Goal: Navigation & Orientation: Find specific page/section

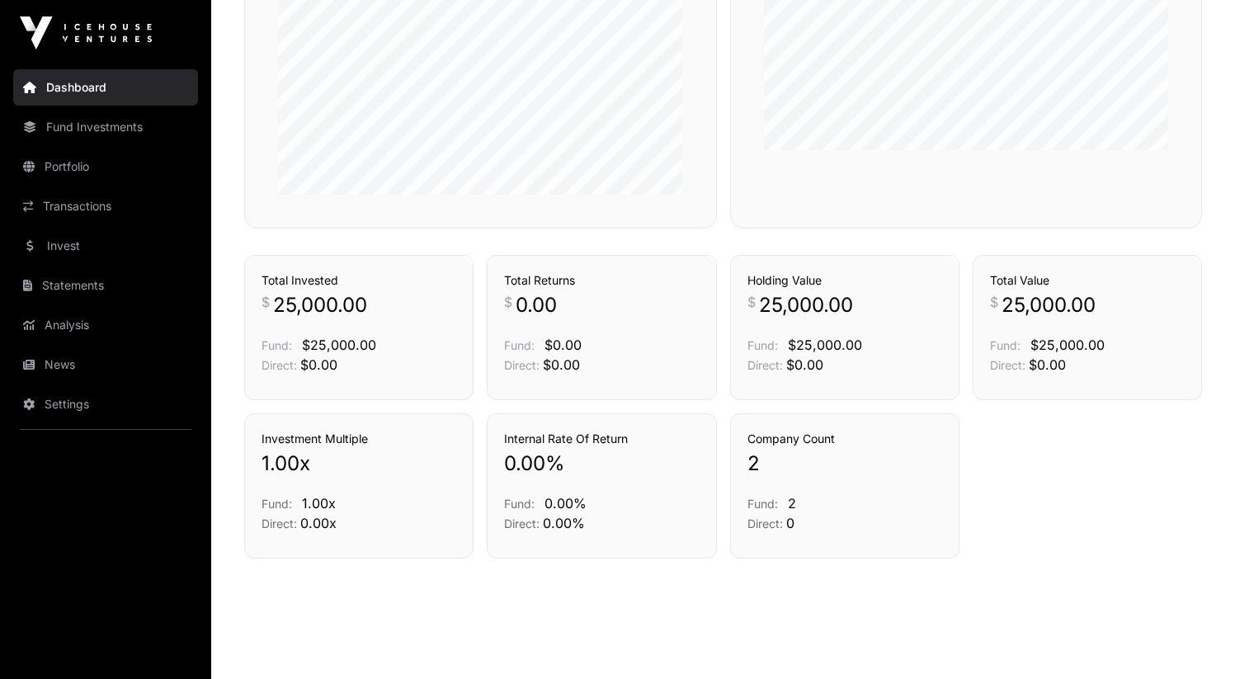
scroll to position [574, 0]
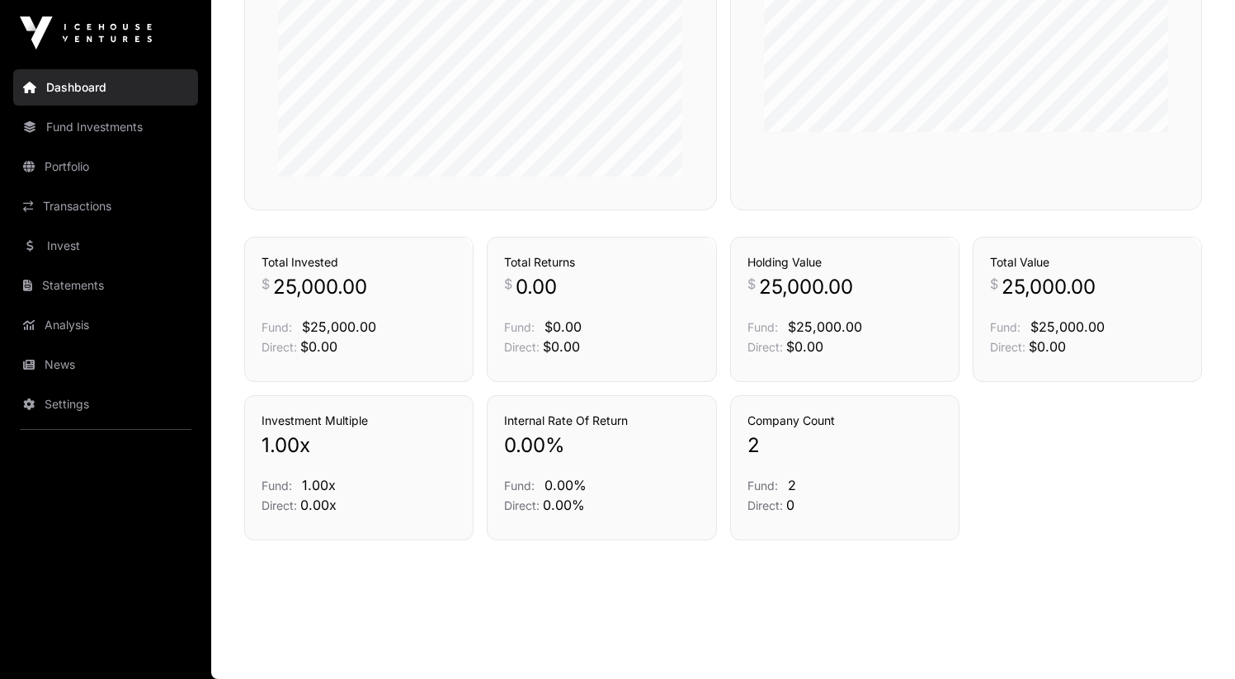
click at [84, 160] on link "Portfolio" at bounding box center [105, 167] width 185 height 36
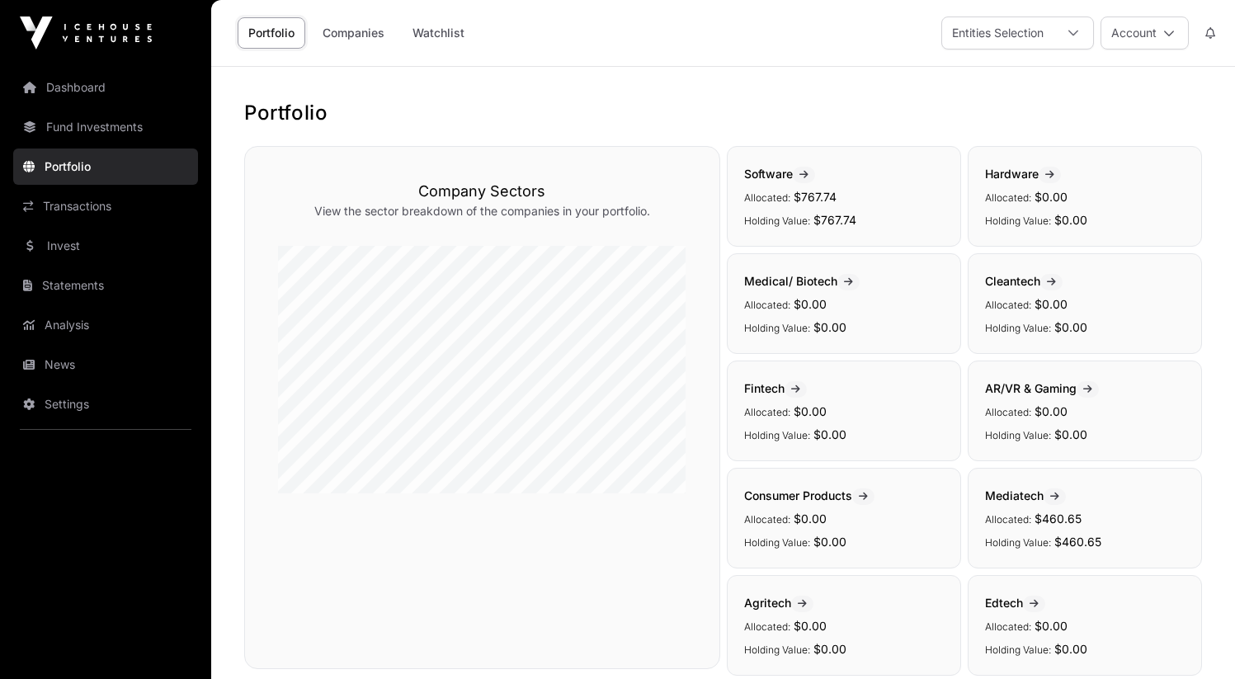
click at [84, 136] on link "Fund Investments" at bounding box center [105, 127] width 185 height 36
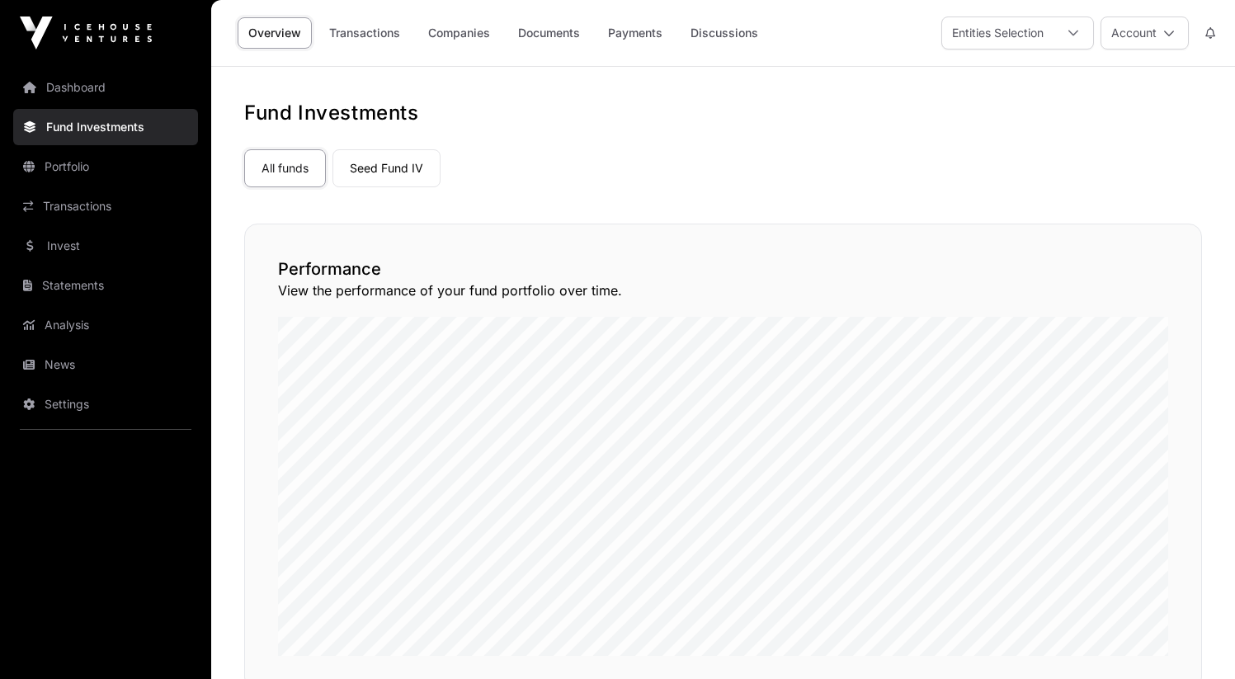
click at [100, 174] on link "Portfolio" at bounding box center [105, 167] width 185 height 36
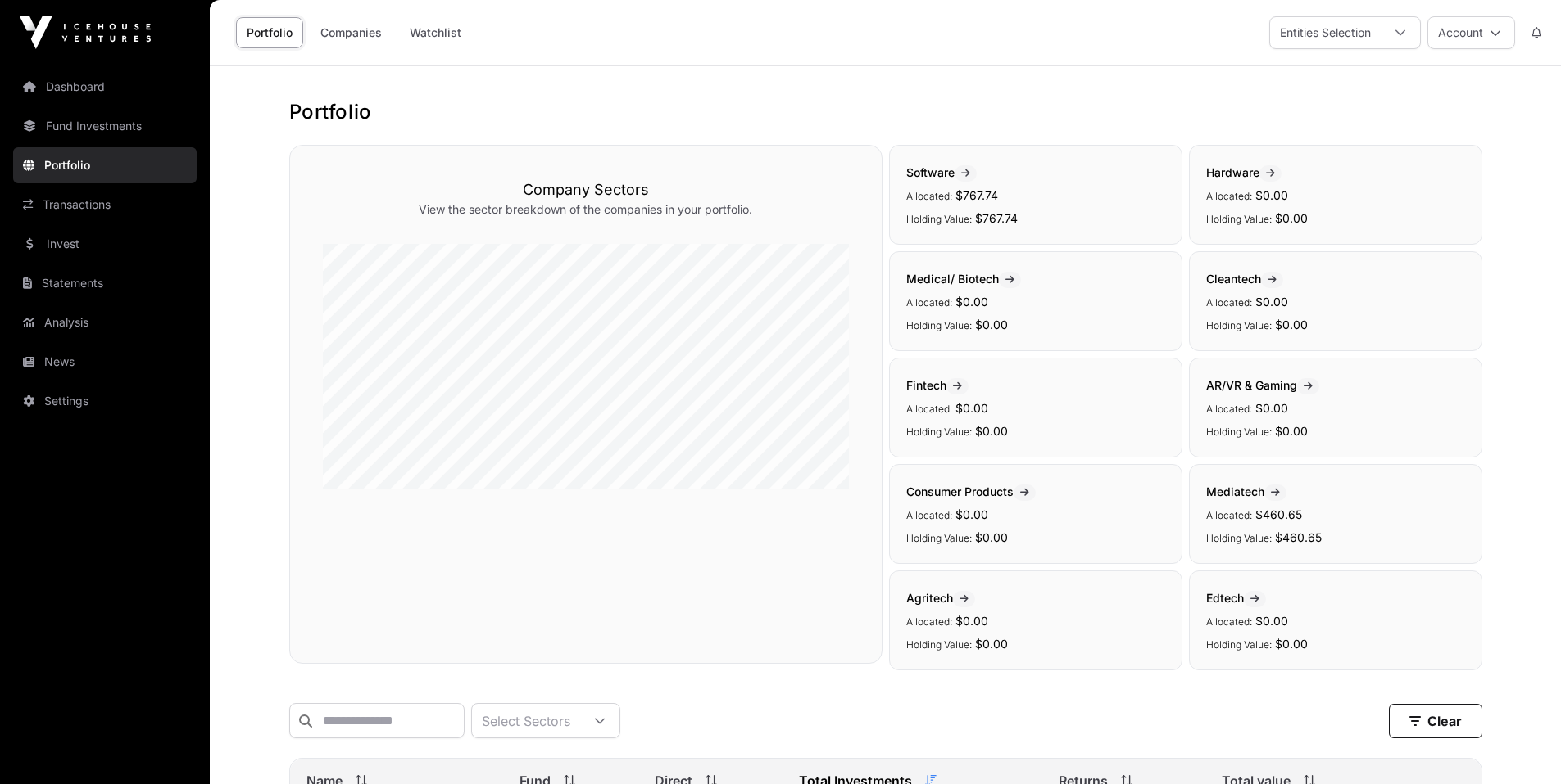
click at [105, 396] on link "Settings" at bounding box center [104, 401] width 184 height 36
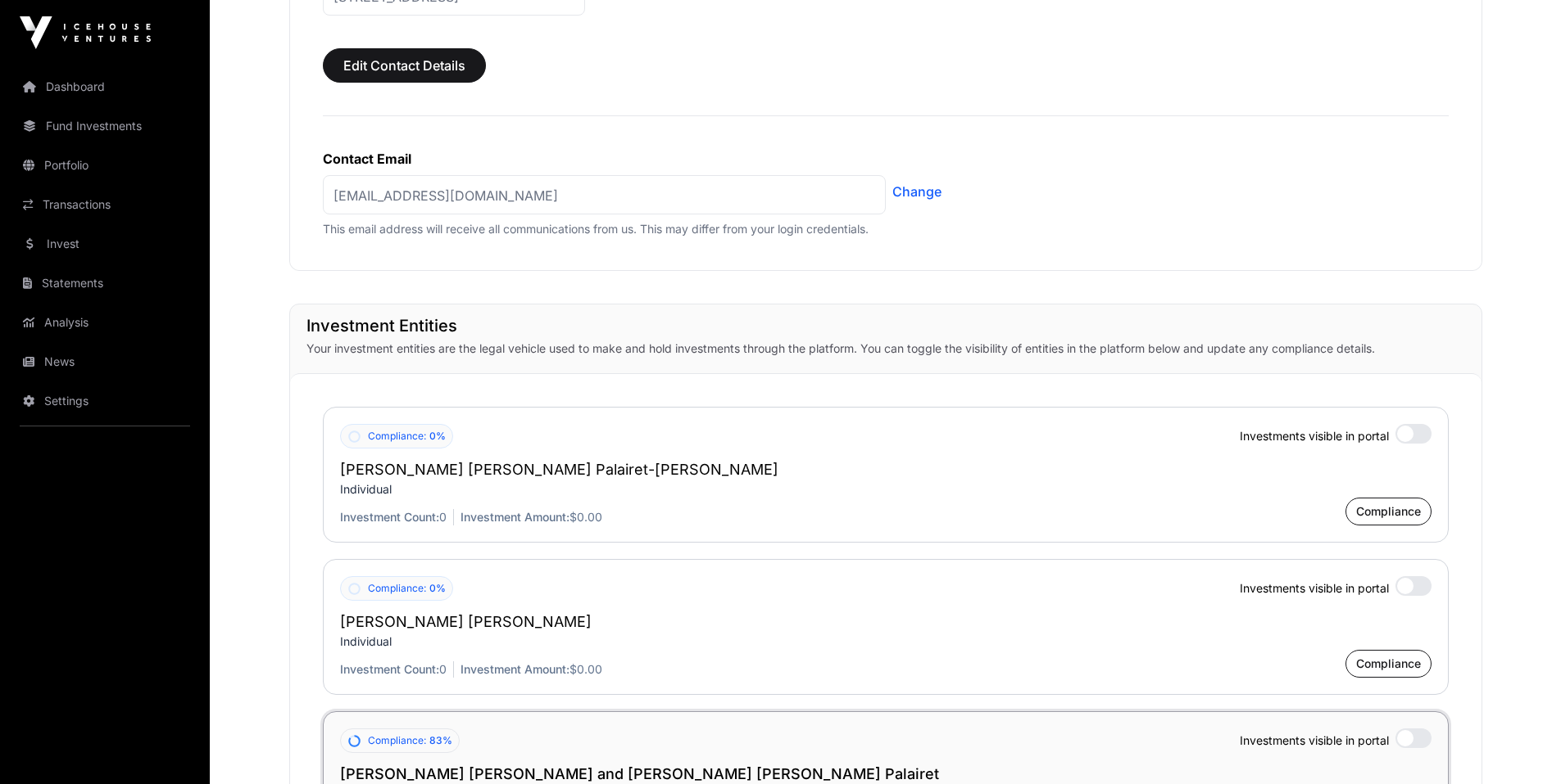
scroll to position [613, 0]
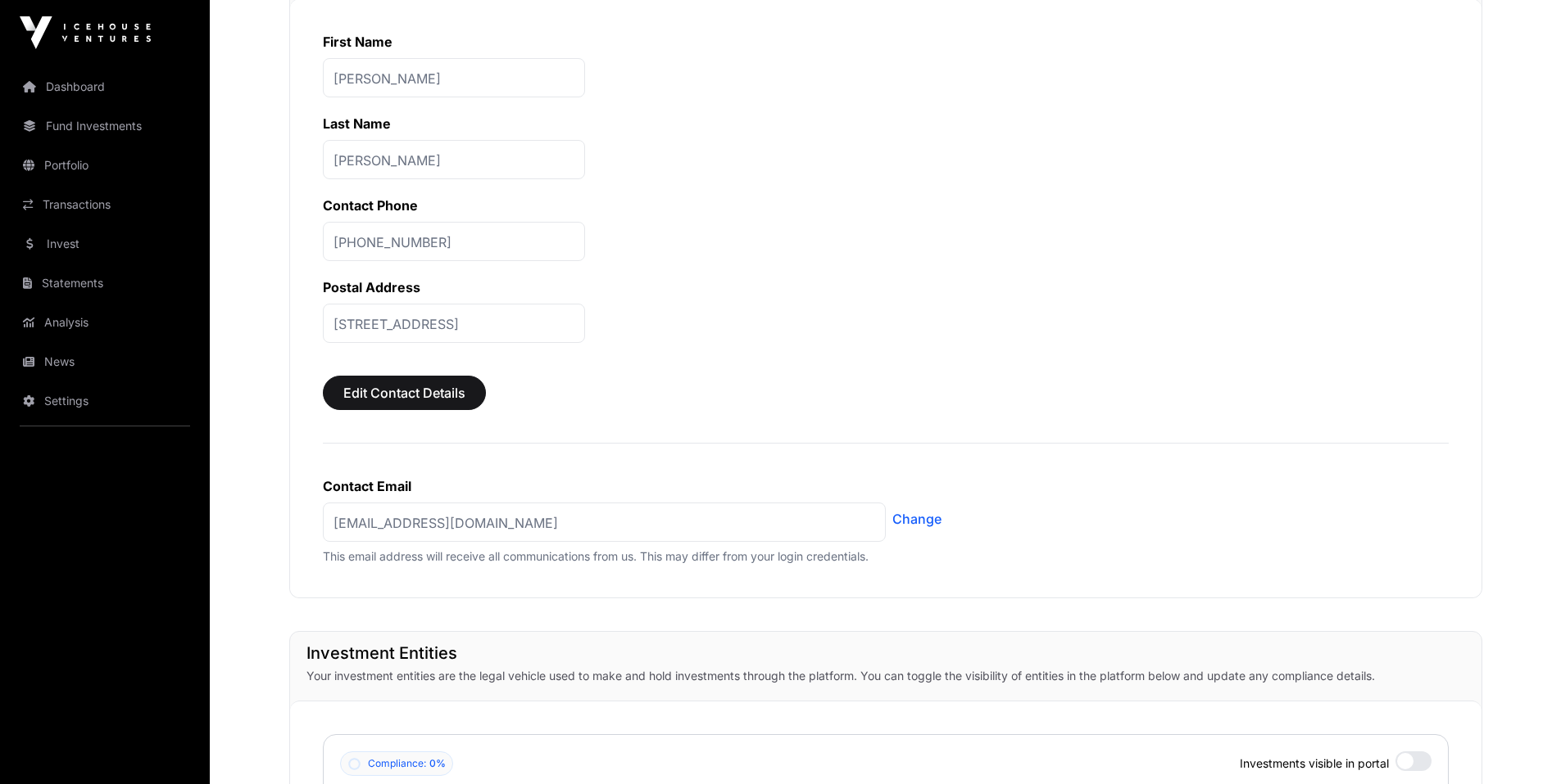
click at [138, 90] on link "Dashboard" at bounding box center [104, 86] width 184 height 36
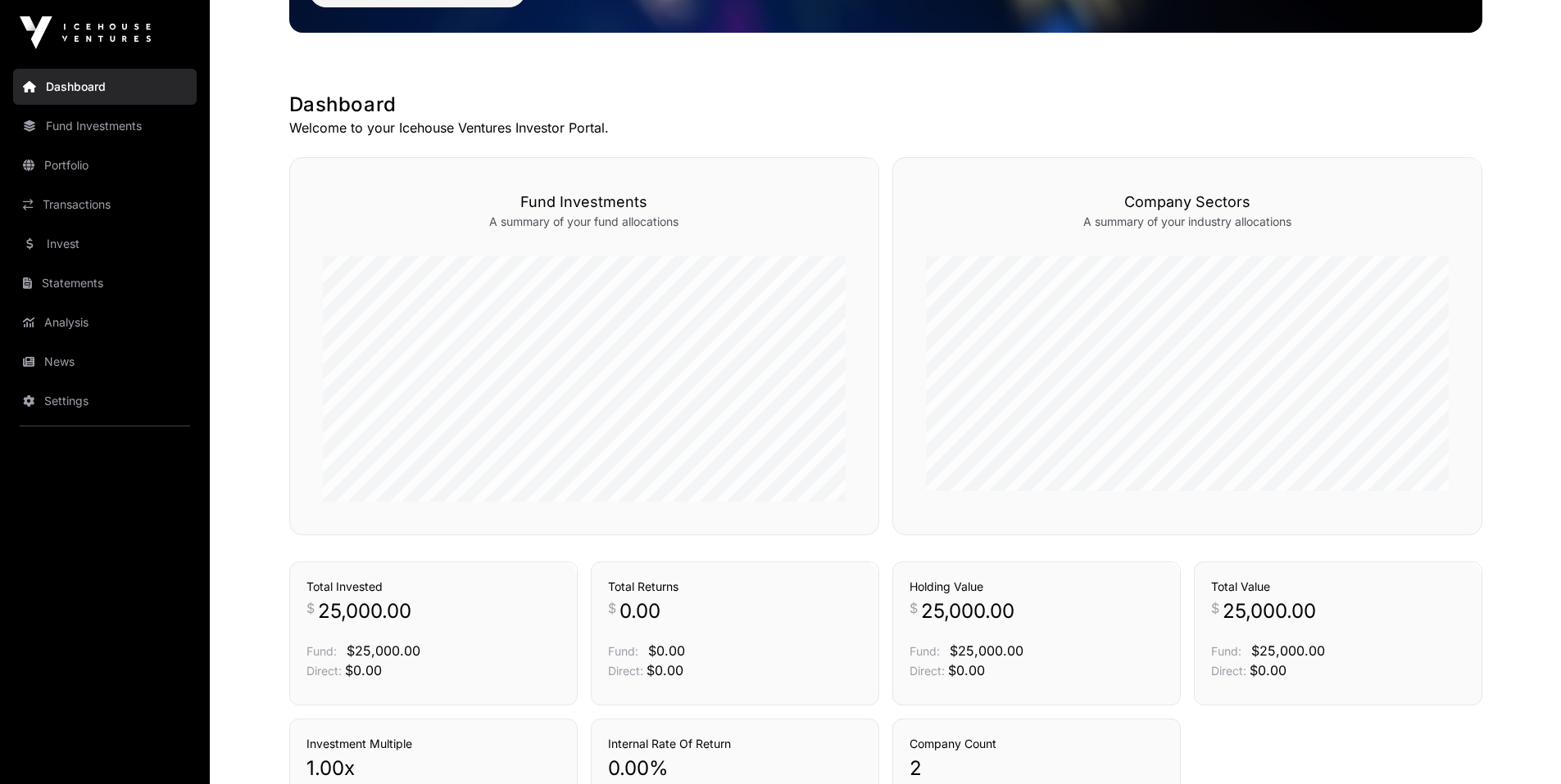
scroll to position [459, 0]
